Goal: Obtain resource: Download file/media

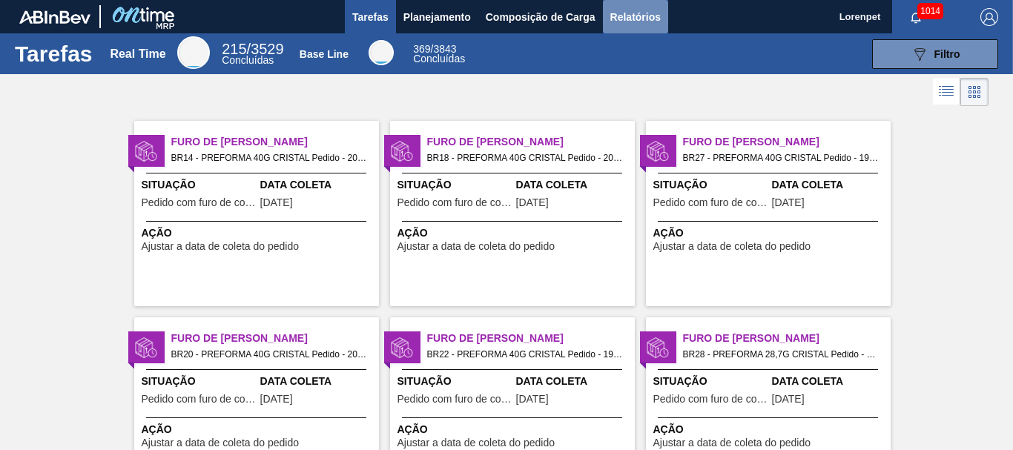
click at [636, 21] on span "Relatórios" at bounding box center [635, 17] width 50 height 18
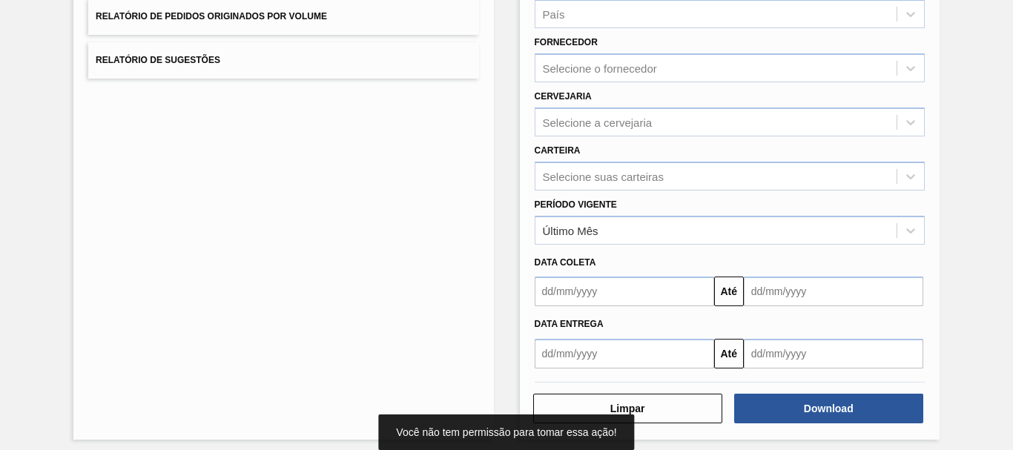
scroll to position [237, 0]
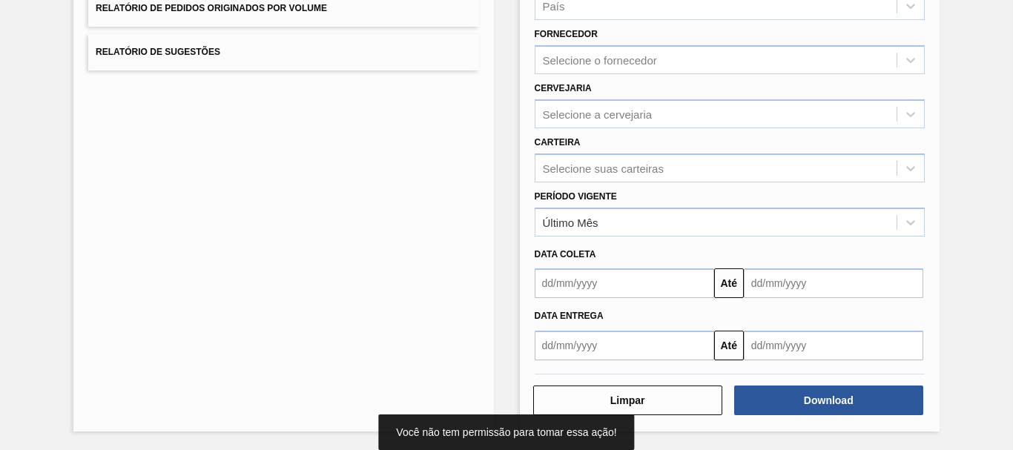
click at [628, 277] on input "text" at bounding box center [625, 284] width 180 height 30
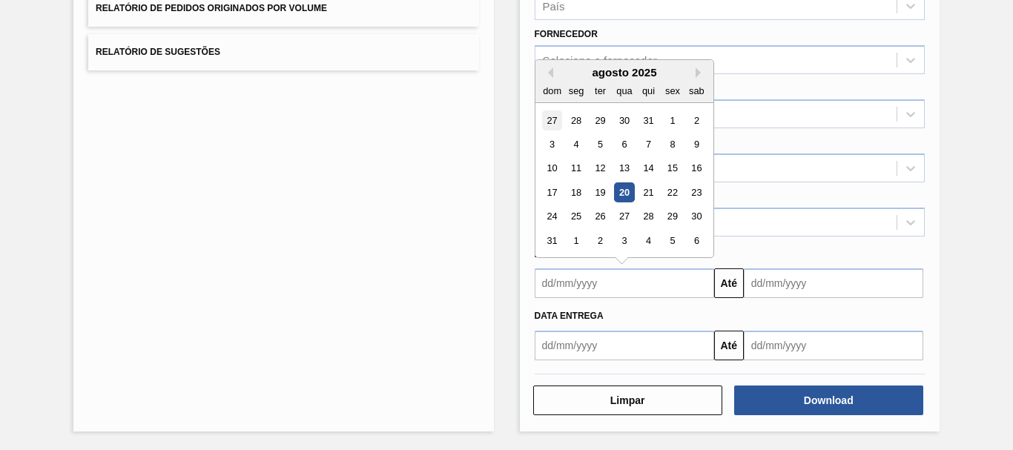
click at [551, 124] on div "27" at bounding box center [552, 121] width 20 height 20
type input "[DATE]"
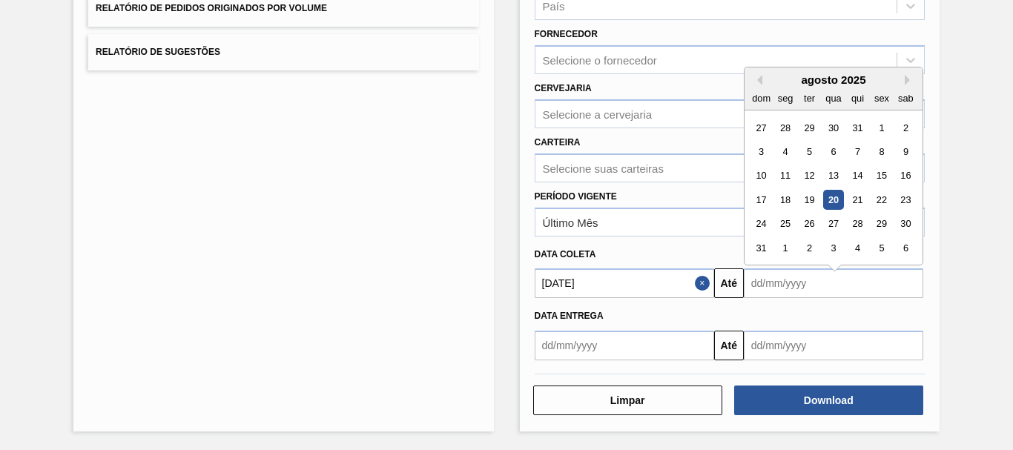
click at [789, 288] on input "text" at bounding box center [834, 284] width 180 height 30
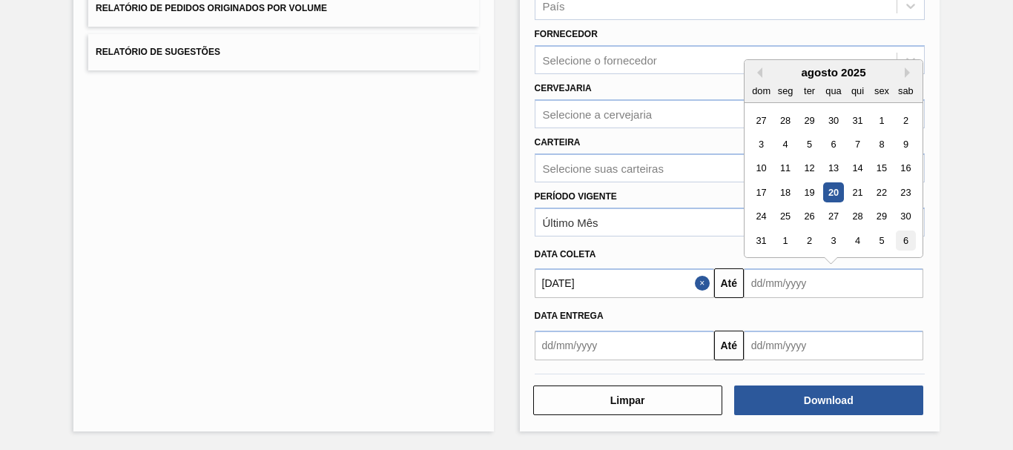
click at [903, 241] on div "6" at bounding box center [906, 241] width 20 height 20
type input "[DATE]"
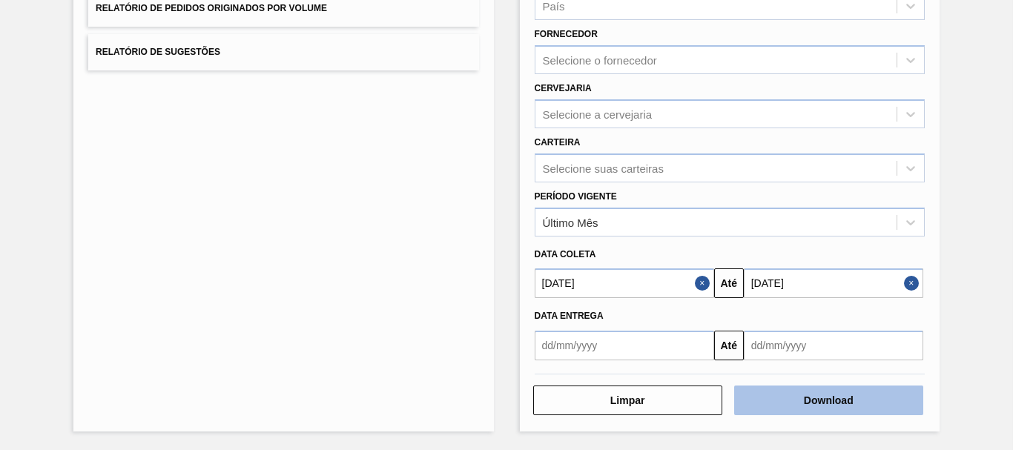
click at [814, 398] on button "Download" at bounding box center [828, 401] width 189 height 30
